Goal: Task Accomplishment & Management: Complete application form

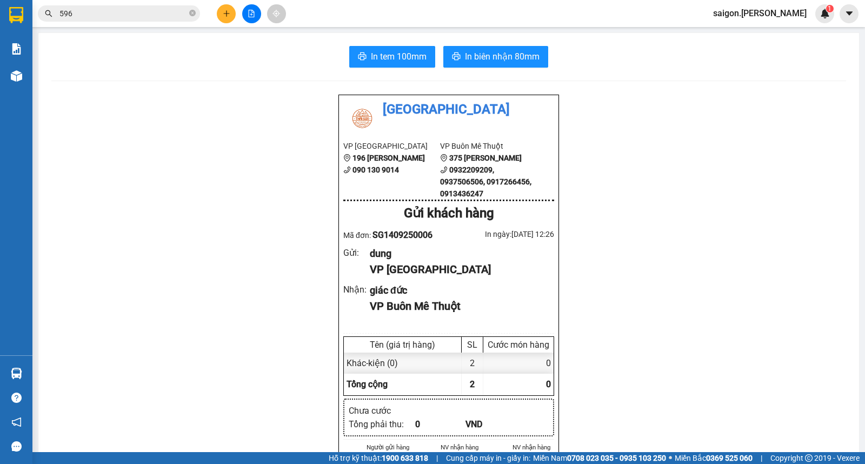
click at [229, 16] on icon "plus" at bounding box center [227, 14] width 8 height 8
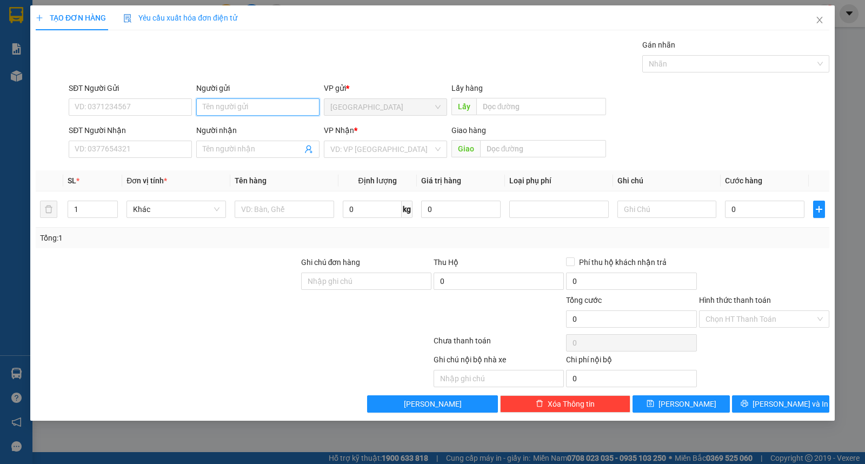
click at [249, 101] on input "Người gửi" at bounding box center [257, 106] width 123 height 17
type input "d"
type input "đăng mãn"
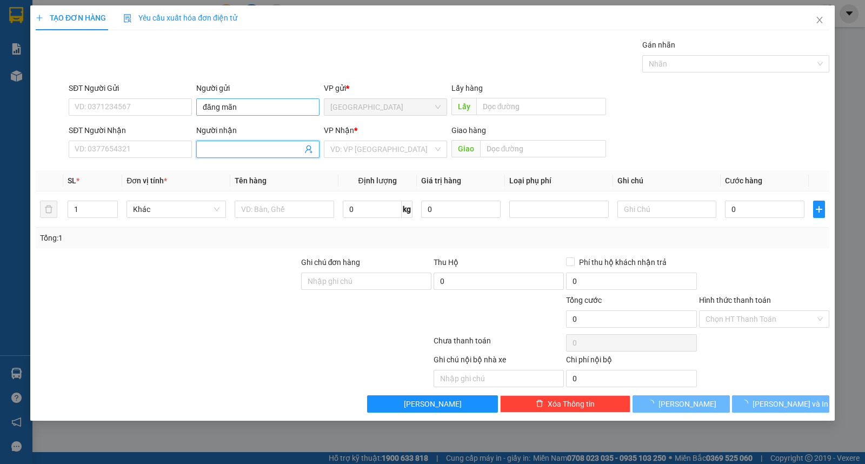
type input "d"
type input "điền"
type input "ư"
type input "kiện"
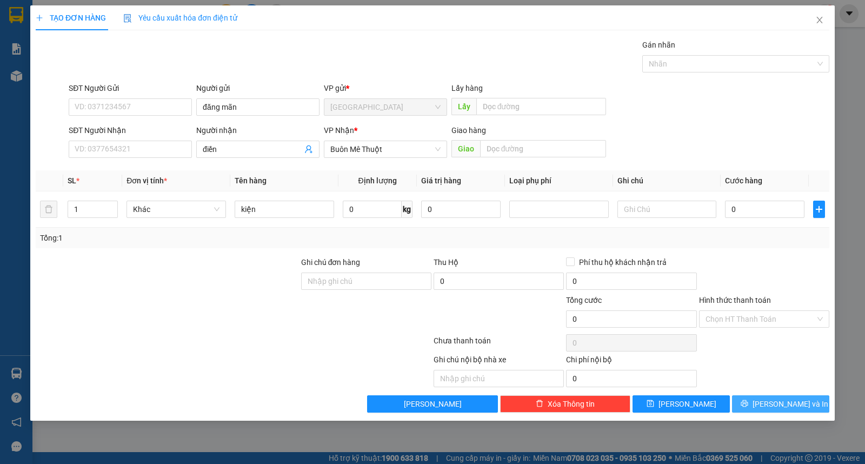
click at [775, 396] on div "Transit Pickup Surcharge Ids Transit Deliver Surcharge Ids Transit Deliver Surc…" at bounding box center [432, 225] width 793 height 373
click at [775, 399] on span "[PERSON_NAME] và In" at bounding box center [790, 404] width 76 height 12
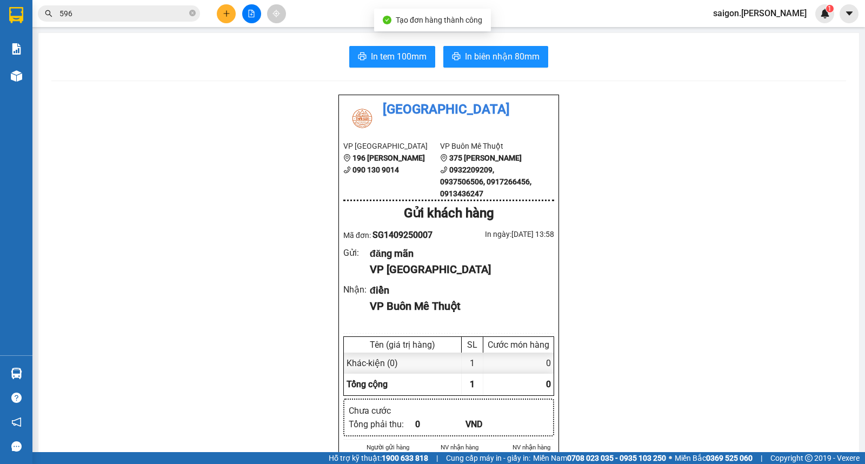
click at [465, 56] on span "In biên nhận 80mm" at bounding box center [502, 57] width 75 height 14
click at [233, 17] on button at bounding box center [226, 13] width 19 height 19
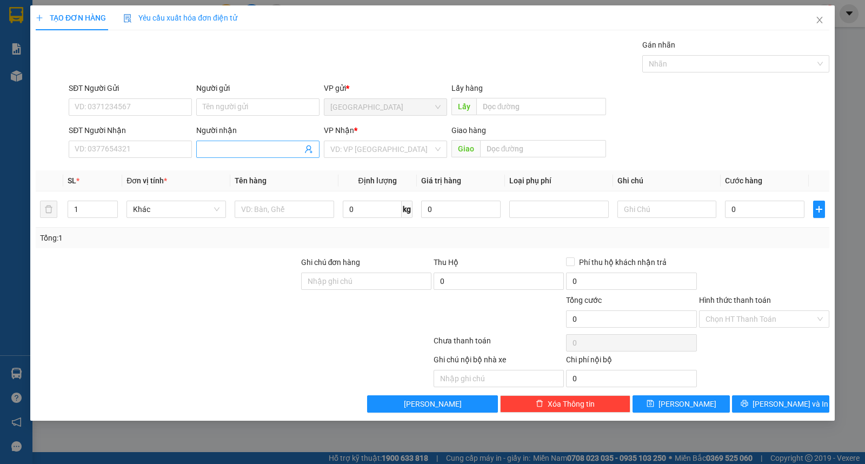
click at [257, 144] on input "Người nhận" at bounding box center [252, 149] width 99 height 12
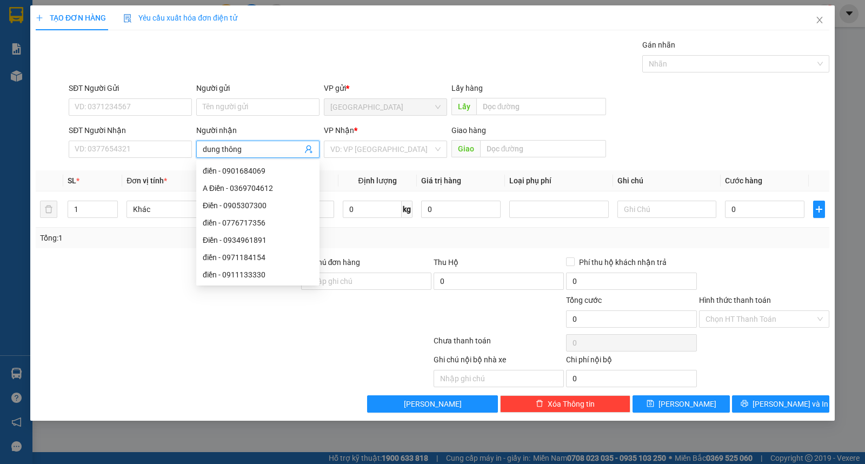
type input "dung thông"
type input "ư"
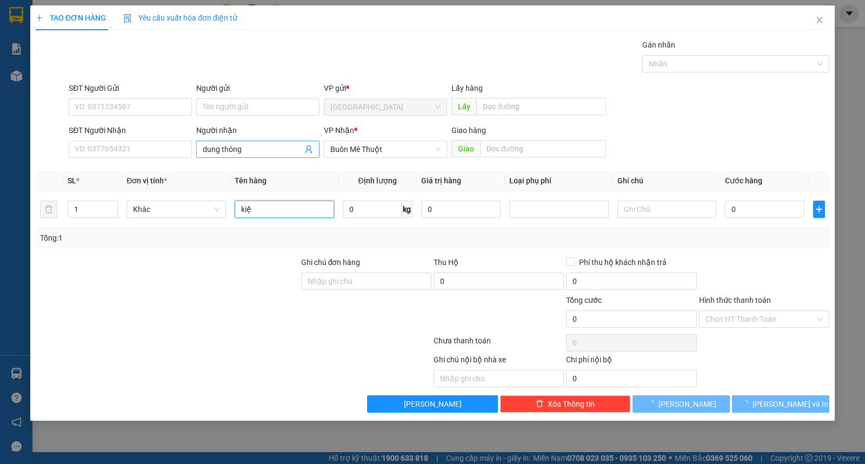
type input "kiện"
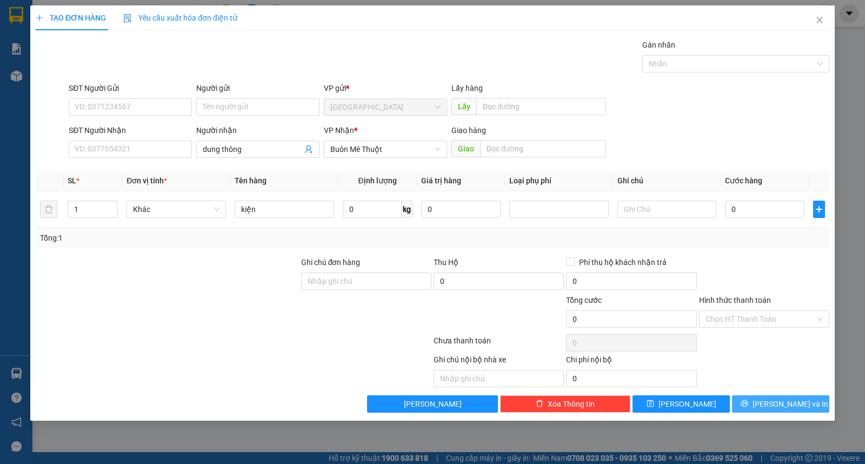
click at [775, 407] on span "[PERSON_NAME] và In" at bounding box center [790, 404] width 76 height 12
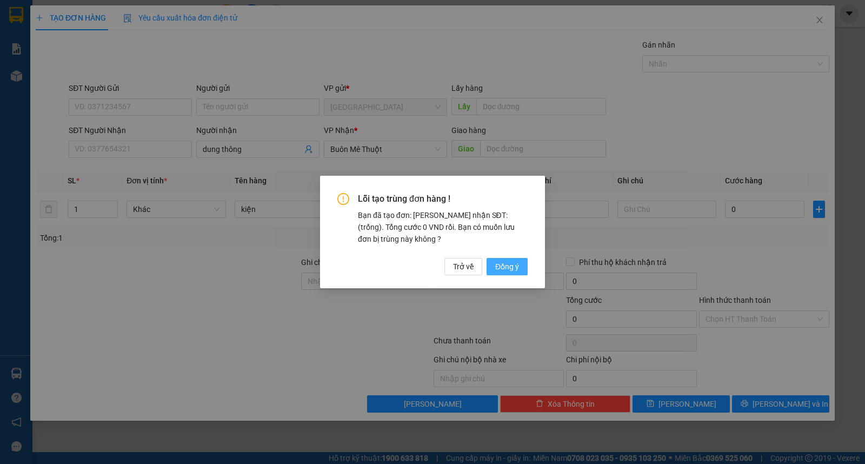
click at [506, 258] on button "Đồng ý" at bounding box center [506, 266] width 41 height 17
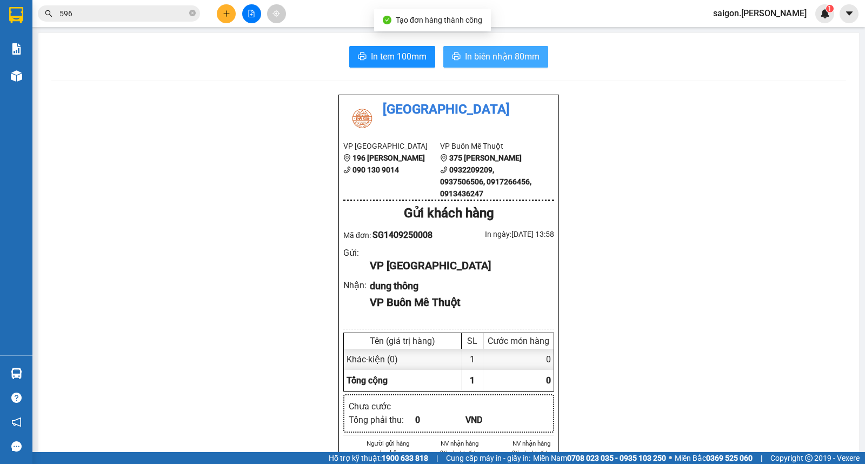
click at [454, 58] on icon "printer" at bounding box center [456, 56] width 8 height 8
click at [228, 15] on icon "plus" at bounding box center [227, 14] width 8 height 8
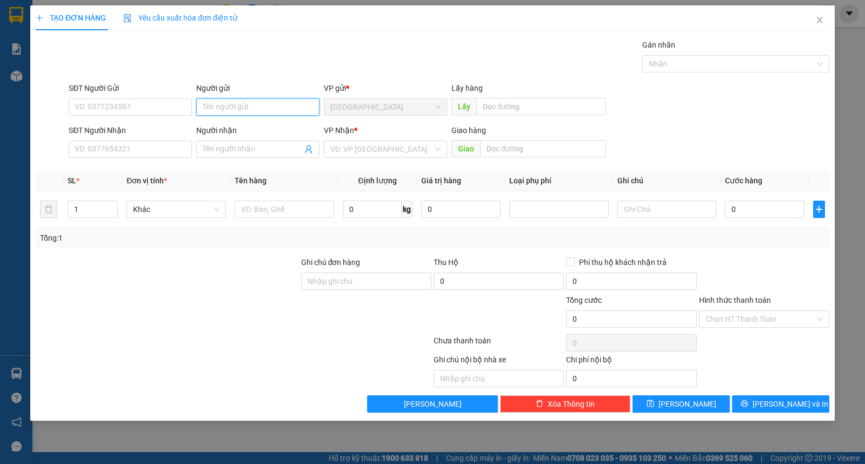
click at [233, 115] on input "Người gửi" at bounding box center [257, 106] width 123 height 17
type input "tài"
type input "tân á long"
type input "ư"
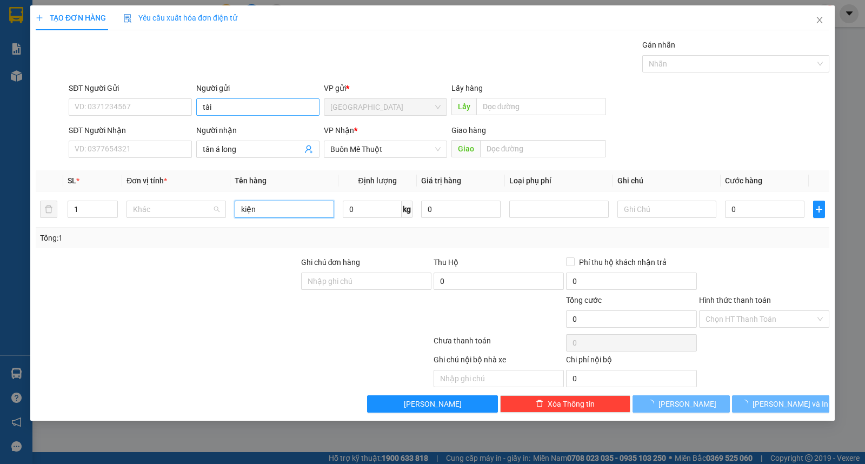
type input "kiện"
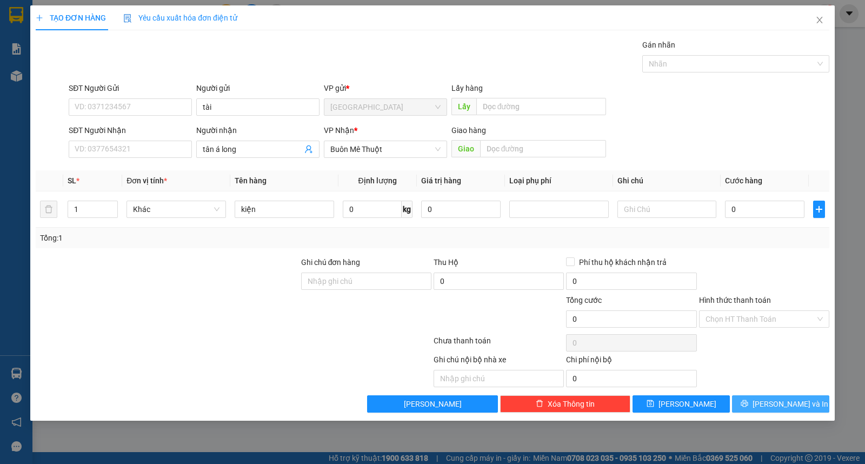
click at [810, 412] on button "[PERSON_NAME] và In" at bounding box center [780, 403] width 97 height 17
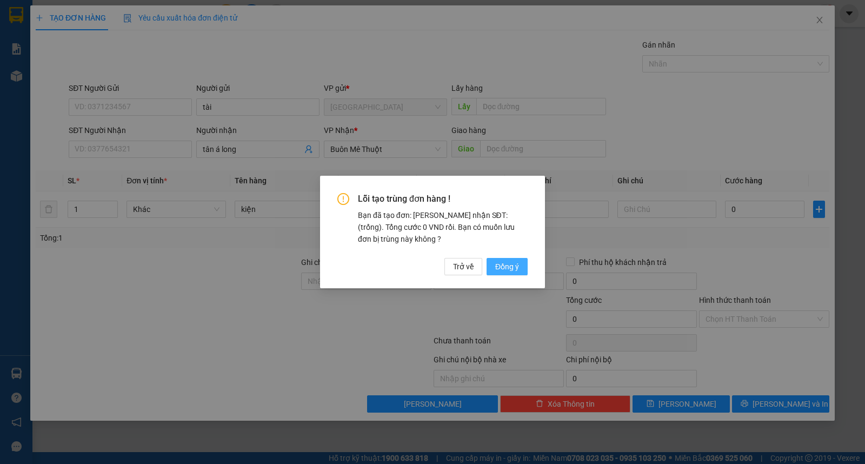
click at [513, 269] on span "Đồng ý" at bounding box center [507, 266] width 24 height 12
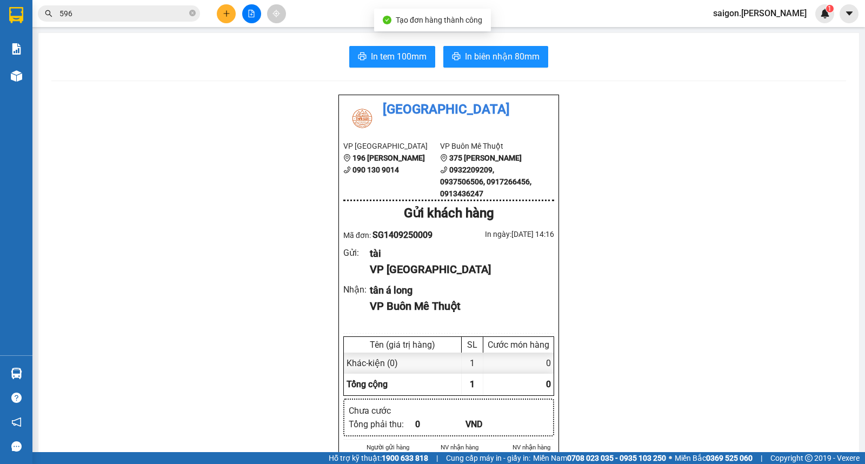
click at [476, 61] on span "In biên nhận 80mm" at bounding box center [502, 57] width 75 height 14
drag, startPoint x: 217, startPoint y: 22, endPoint x: 222, endPoint y: 19, distance: 6.0
click at [218, 22] on div at bounding box center [251, 13] width 81 height 19
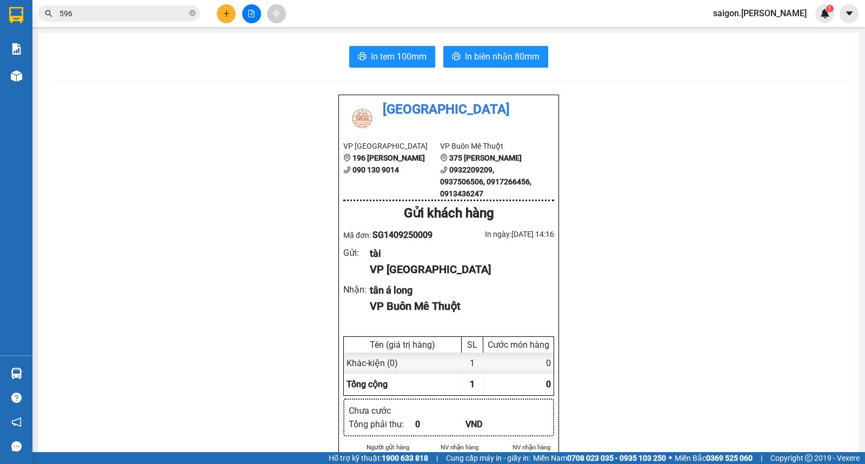
click at [222, 19] on button at bounding box center [226, 13] width 19 height 19
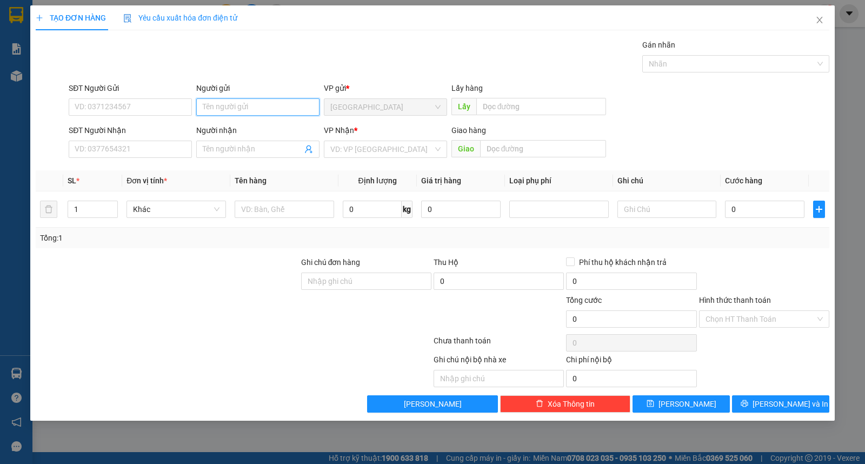
click at [240, 111] on input "Người gửi" at bounding box center [257, 106] width 123 height 17
type input "d"
type input "đào"
type input "thạch"
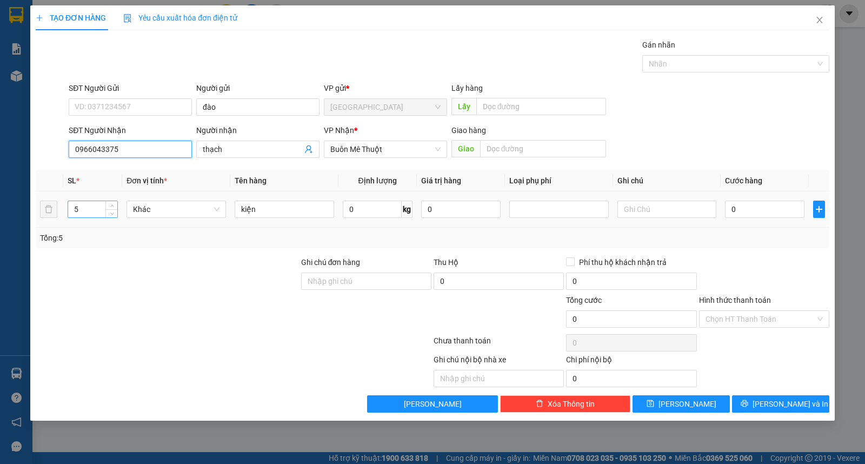
type input "0966043375"
drag, startPoint x: 77, startPoint y: 213, endPoint x: 61, endPoint y: 213, distance: 16.2
click at [61, 213] on tr "5 Khác kiện 0 kg 0 0" at bounding box center [432, 209] width 793 height 36
type input "1"
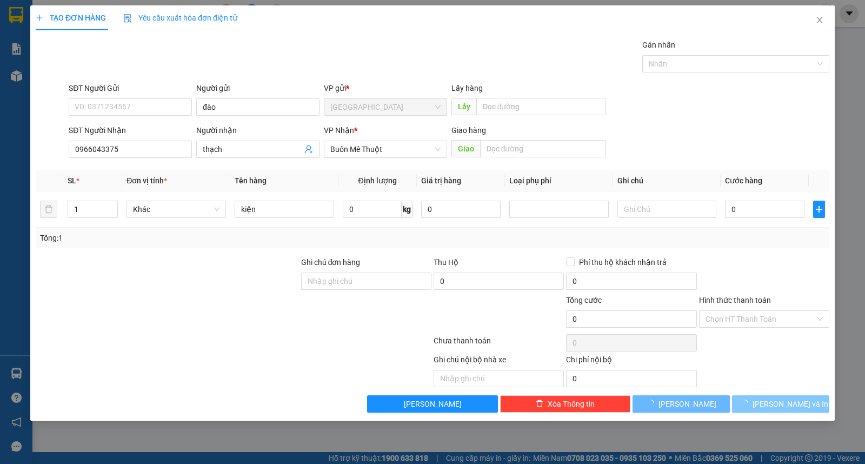
click at [761, 397] on button "[PERSON_NAME] và In" at bounding box center [780, 403] width 97 height 17
click at [479, 63] on div "Gói vận chuyển * Tiêu chuẩn Gán nhãn Nhãn" at bounding box center [448, 58] width 765 height 38
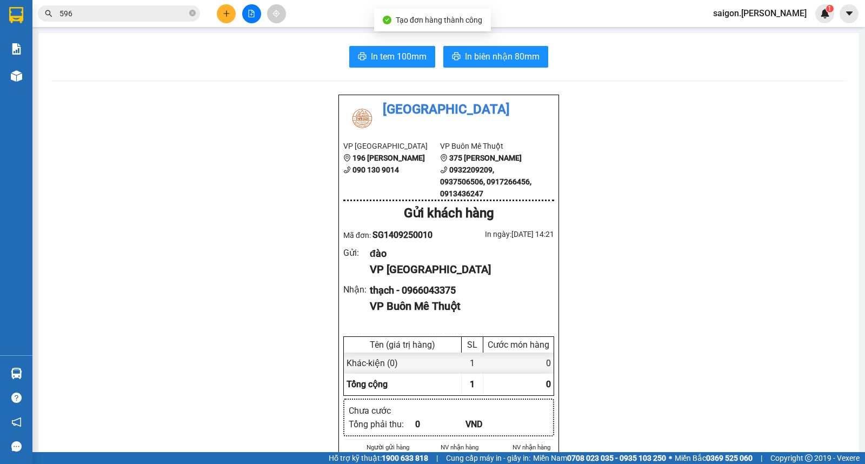
click at [510, 53] on span "In biên nhận 80mm" at bounding box center [502, 57] width 75 height 14
click at [223, 17] on button at bounding box center [226, 13] width 19 height 19
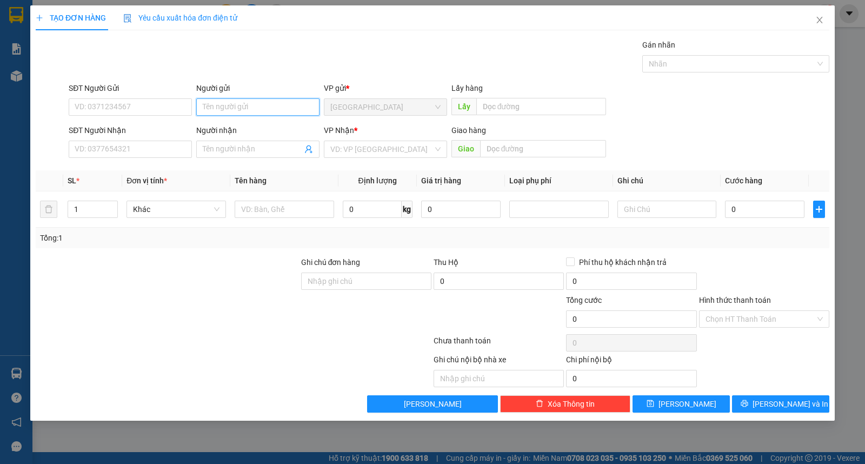
click at [244, 109] on input "Người gửi" at bounding box center [257, 106] width 123 height 17
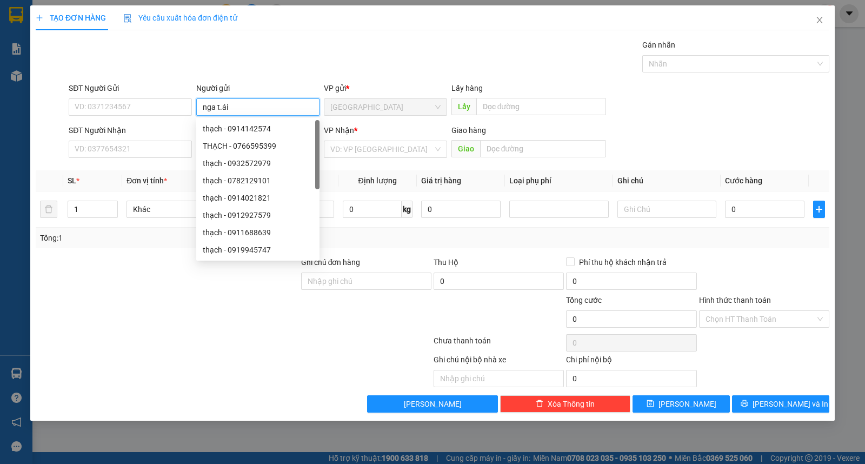
type input "nga t.ái"
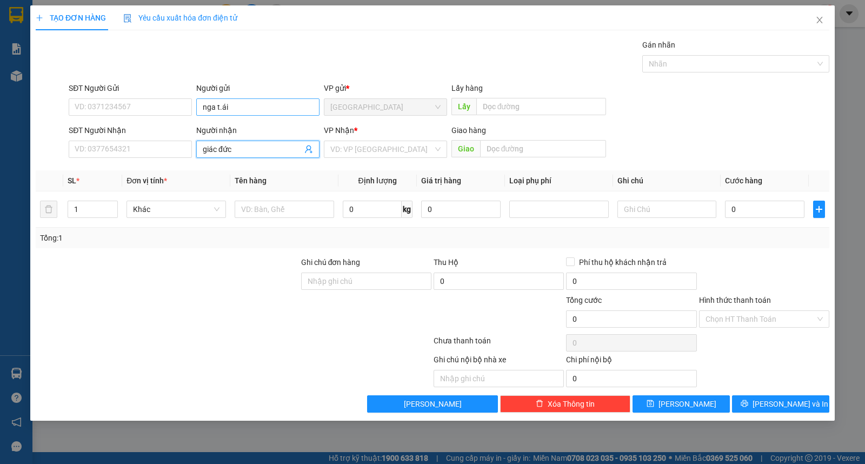
type input "giác đức"
type input "ư"
type input "6"
type input "thùng"
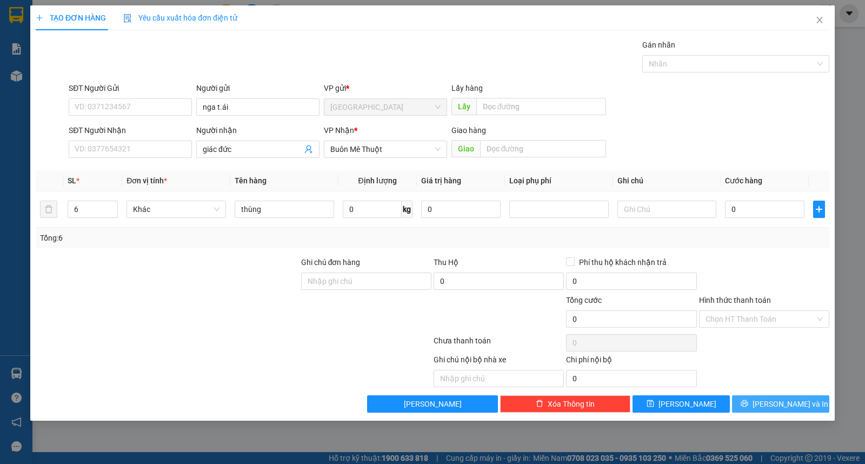
click at [744, 412] on button "[PERSON_NAME] và In" at bounding box center [780, 403] width 97 height 17
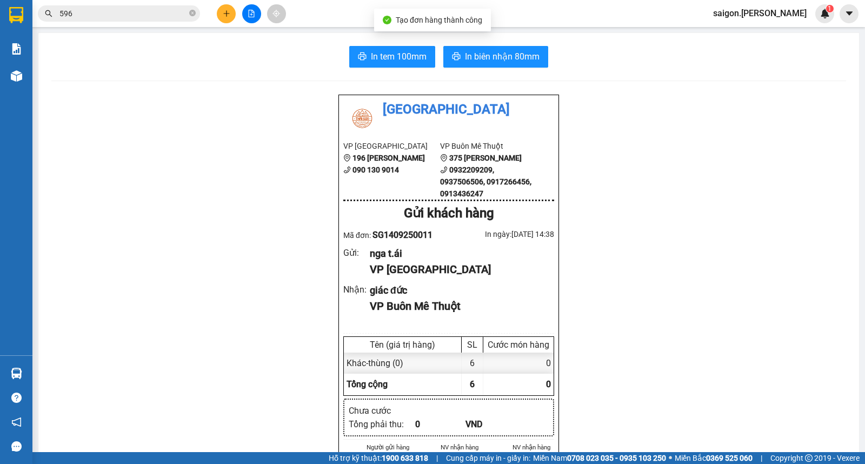
click at [487, 52] on span "In biên nhận 80mm" at bounding box center [502, 57] width 75 height 14
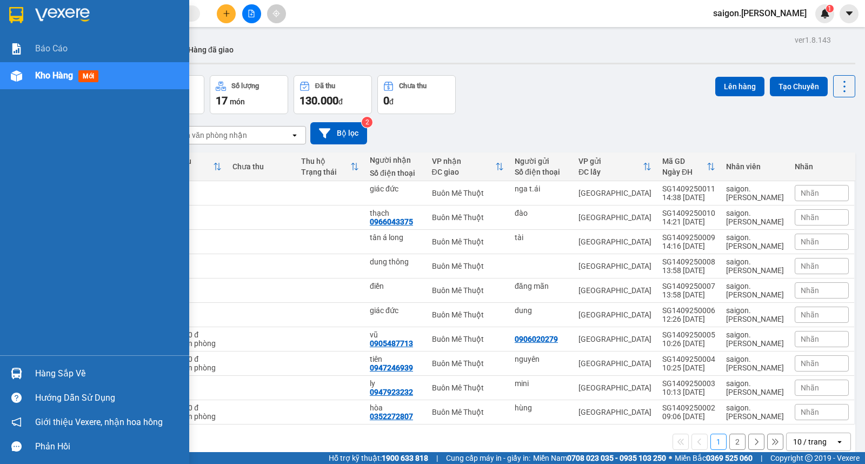
click at [12, 188] on div "Báo cáo Kho hàng mới" at bounding box center [94, 195] width 189 height 320
